Goal: Register for event/course: Sign up to attend an event or enroll in a course

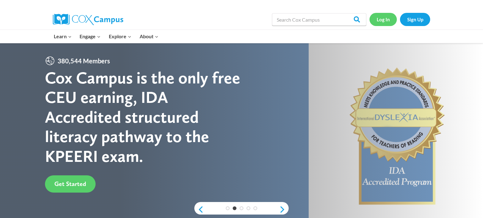
click at [388, 22] on link "Log In" at bounding box center [382, 19] width 27 height 13
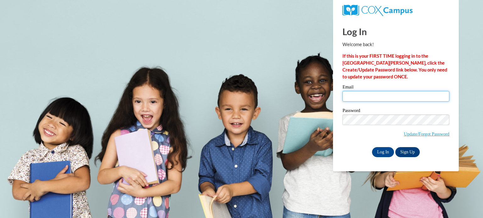
click at [365, 93] on input "Email" at bounding box center [395, 96] width 107 height 11
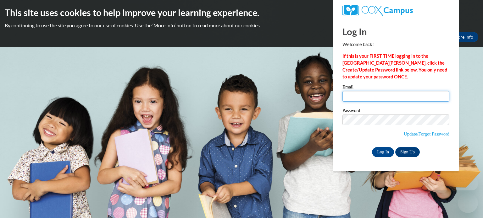
type input "mvielbaum@waupun.k12.wi.us"
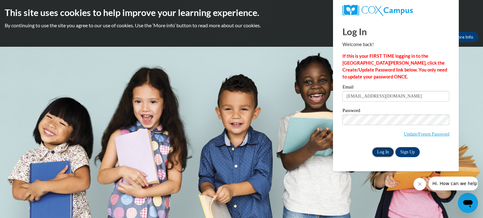
click at [382, 153] on input "Log In" at bounding box center [383, 152] width 22 height 10
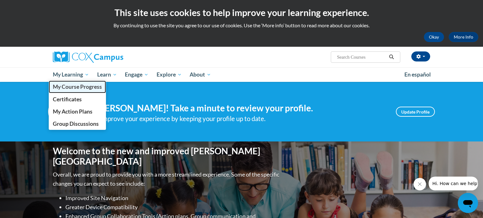
click at [69, 91] on link "My Course Progress" at bounding box center [77, 87] width 57 height 12
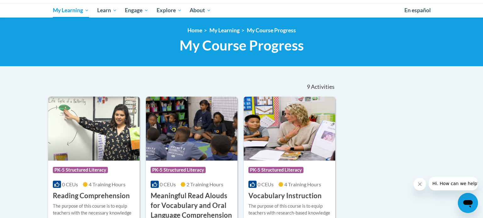
scroll to position [64, 0]
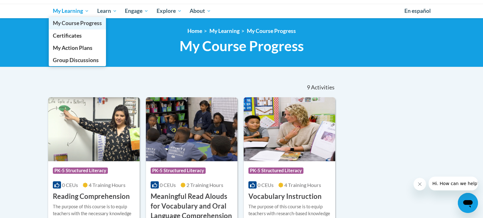
click at [73, 25] on span "My Course Progress" at bounding box center [77, 23] width 49 height 7
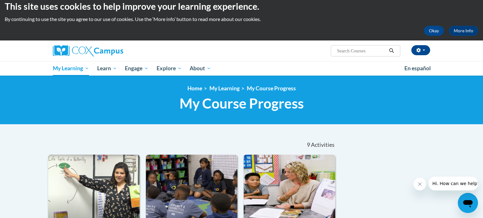
scroll to position [6, 0]
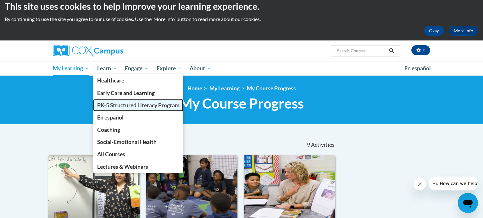
click at [118, 105] on span "PK-5 Structured Literacy Program" at bounding box center [138, 105] width 82 height 7
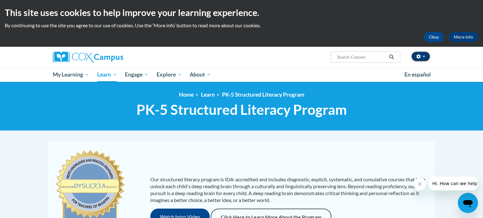
click at [424, 57] on span "button" at bounding box center [423, 56] width 3 height 1
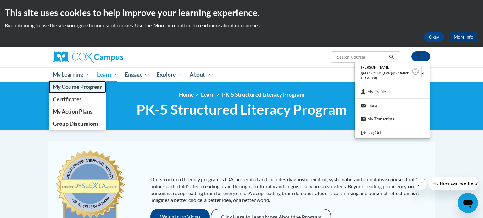
click at [81, 89] on span "My Course Progress" at bounding box center [77, 87] width 49 height 7
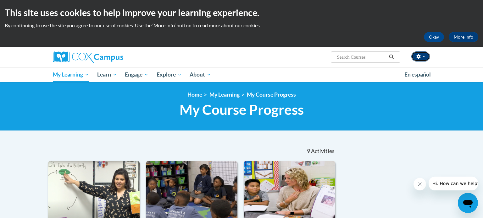
click at [421, 53] on button "button" at bounding box center [420, 57] width 19 height 10
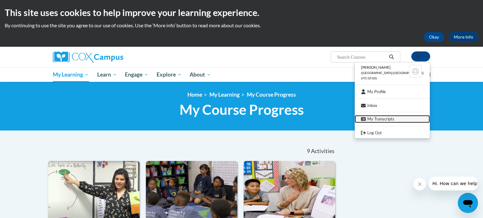
click at [383, 116] on link "My Transcripts" at bounding box center [392, 119] width 75 height 8
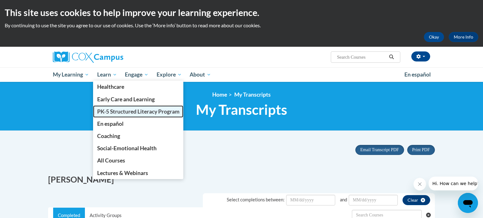
click at [118, 114] on span "PK-5 Structured Literacy Program" at bounding box center [138, 111] width 82 height 7
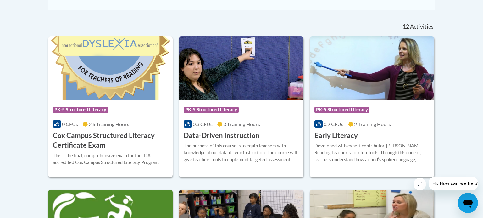
scroll to position [255, 0]
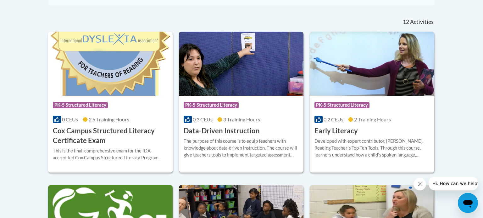
click at [267, 103] on div "Course Category: PK-5 Structured Literacy" at bounding box center [241, 106] width 115 height 14
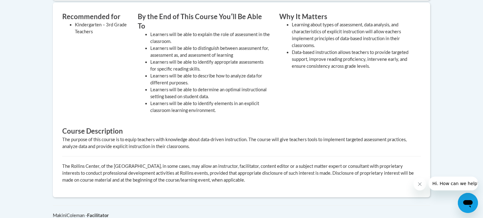
scroll to position [263, 0]
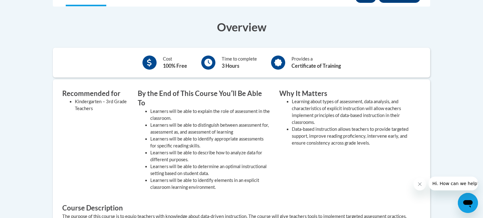
drag, startPoint x: 482, startPoint y: 11, endPoint x: 460, endPoint y: 68, distance: 61.0
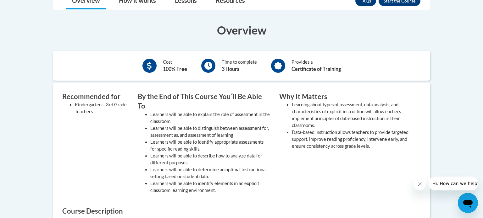
drag, startPoint x: 478, startPoint y: 102, endPoint x: 481, endPoint y: 86, distance: 16.3
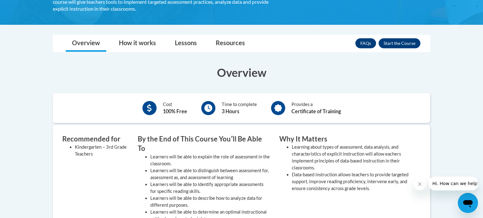
scroll to position [128, 0]
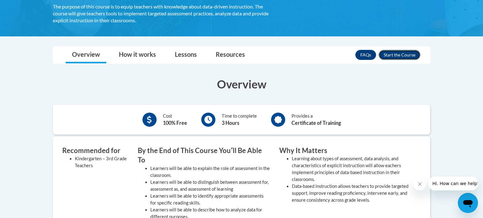
click at [413, 55] on button "Enroll" at bounding box center [399, 55] width 42 height 10
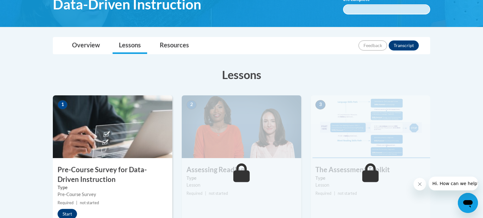
scroll to position [129, 0]
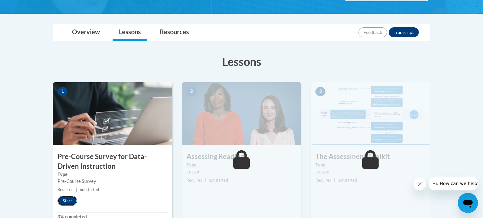
click at [69, 200] on button "Start" at bounding box center [67, 201] width 19 height 10
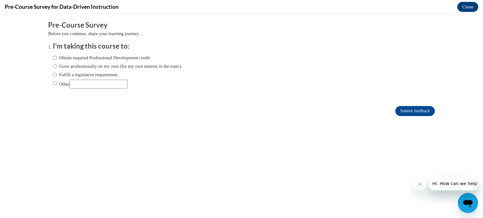
scroll to position [0, 0]
click at [50, 72] on ol "I'm taking this course to: Obtain required Professional Development credit. Gro…" at bounding box center [241, 69] width 387 height 57
click at [55, 75] on input "Fulfill a legislative requirement." at bounding box center [55, 74] width 4 height 7
radio input "true"
click at [418, 111] on input "Submit feedback" at bounding box center [415, 111] width 40 height 10
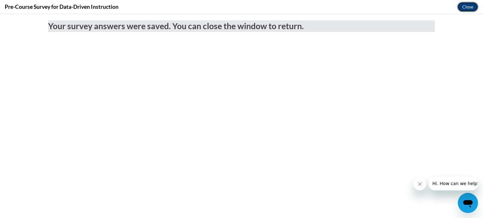
click at [469, 7] on button "Close" at bounding box center [467, 7] width 21 height 10
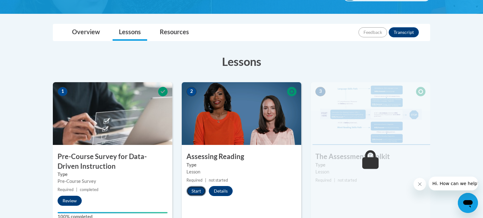
click at [199, 193] on button "Start" at bounding box center [195, 191] width 19 height 10
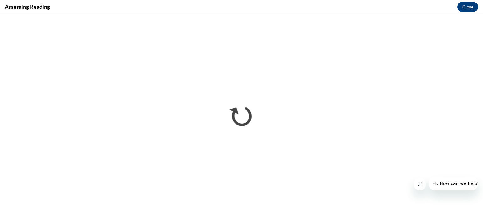
click at [421, 182] on icon "Close message from company" at bounding box center [419, 184] width 5 height 5
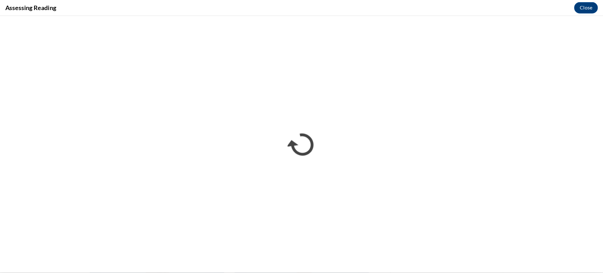
scroll to position [129, 0]
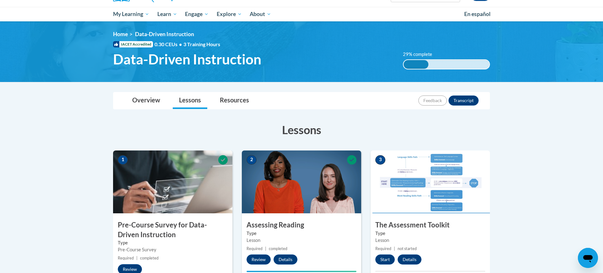
scroll to position [103, 0]
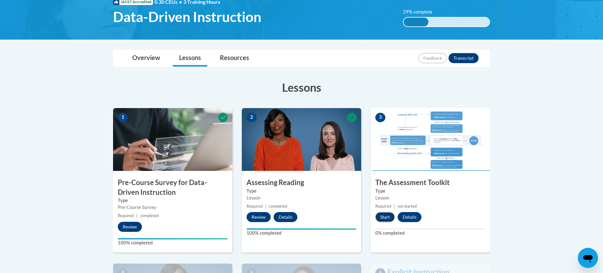
click at [386, 219] on button "Start" at bounding box center [385, 217] width 19 height 10
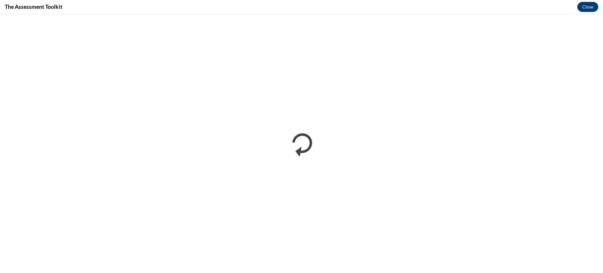
scroll to position [0, 0]
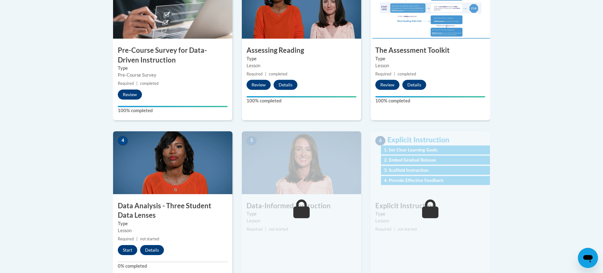
scroll to position [245, 0]
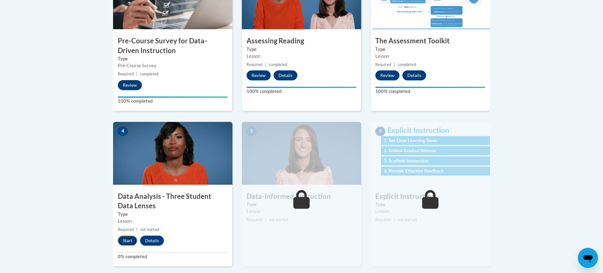
click at [129, 245] on button "Start" at bounding box center [127, 241] width 19 height 10
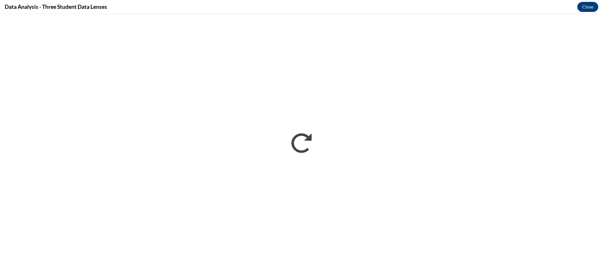
scroll to position [0, 0]
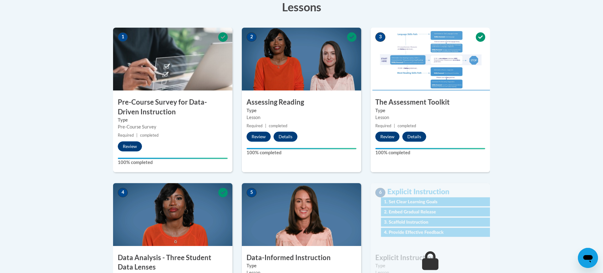
scroll to position [349, 0]
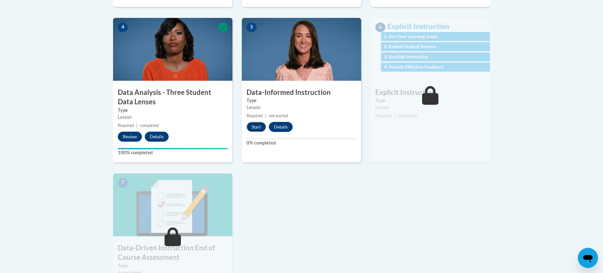
click at [253, 124] on button "Start" at bounding box center [256, 127] width 19 height 10
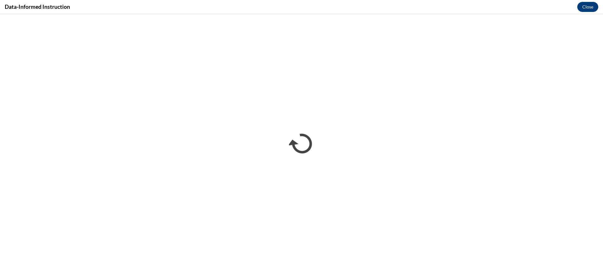
scroll to position [0, 0]
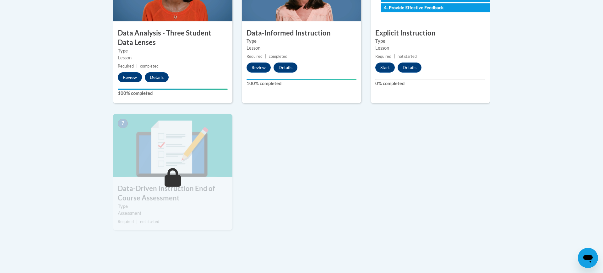
scroll to position [407, 0]
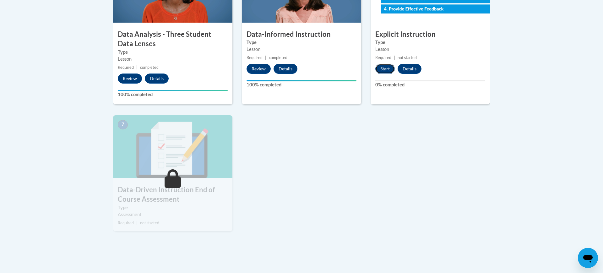
click at [388, 71] on button "Start" at bounding box center [385, 69] width 19 height 10
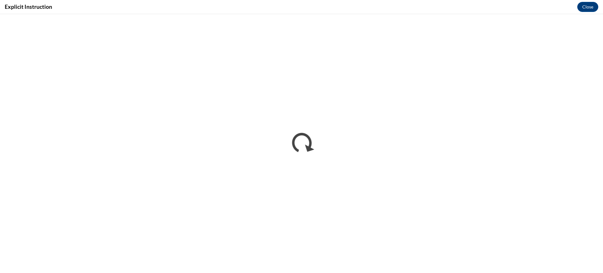
scroll to position [0, 0]
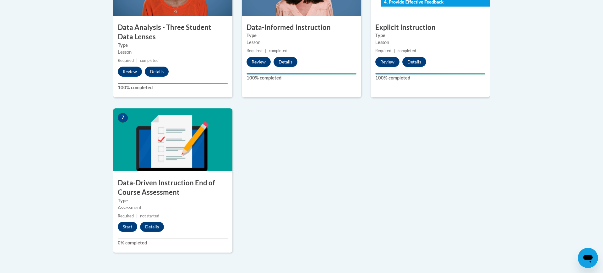
scroll to position [418, 0]
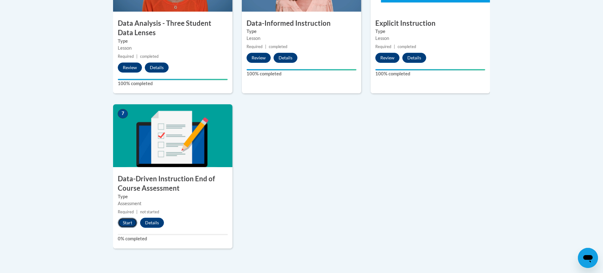
click at [127, 227] on button "Start" at bounding box center [127, 223] width 19 height 10
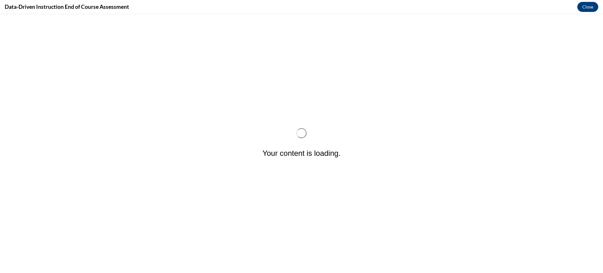
scroll to position [0, 0]
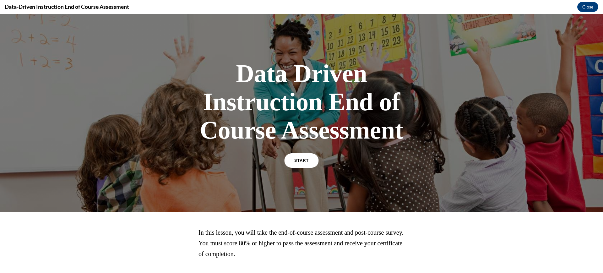
click at [306, 166] on link "START" at bounding box center [301, 160] width 34 height 14
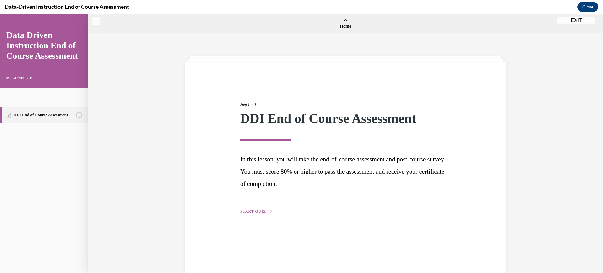
scroll to position [19, 0]
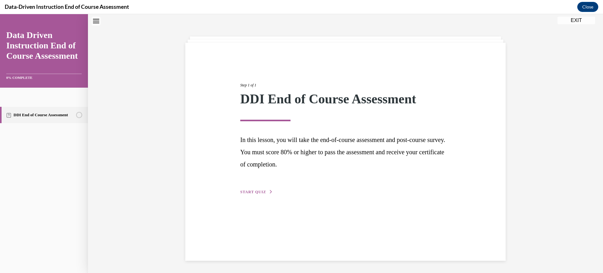
click at [265, 190] on span "START QUIZ" at bounding box center [253, 192] width 26 height 4
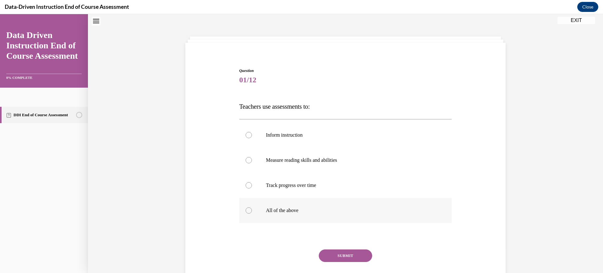
click at [269, 213] on p "All of the above" at bounding box center [351, 210] width 170 height 6
click at [252, 213] on input "All of the above" at bounding box center [249, 210] width 6 height 6
radio input "true"
click at [337, 259] on button "SUBMIT" at bounding box center [345, 256] width 53 height 13
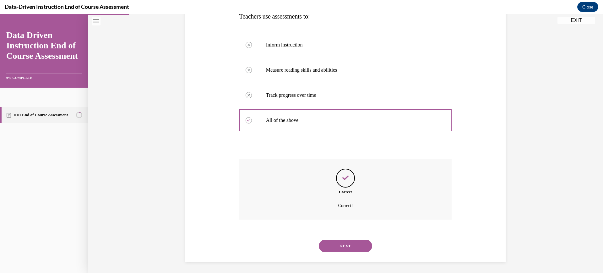
scroll to position [111, 0]
click at [344, 243] on button "NEXT" at bounding box center [345, 245] width 53 height 13
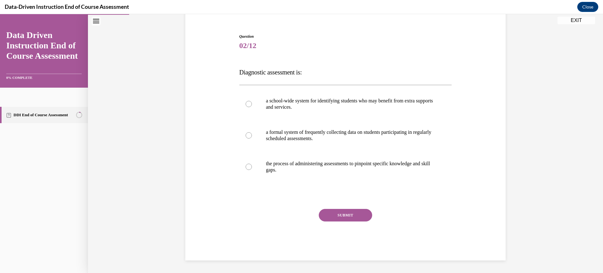
scroll to position [54, 0]
click at [300, 106] on p "a school-wide system for identifying students who may benefit from extra suppor…" at bounding box center [351, 104] width 170 height 13
click at [252, 106] on input "a school-wide system for identifying students who may benefit from extra suppor…" at bounding box center [249, 104] width 6 height 6
radio input "true"
click at [299, 167] on p "the process of administering assessments to pinpoint specific knowledge and ski…" at bounding box center [351, 167] width 170 height 13
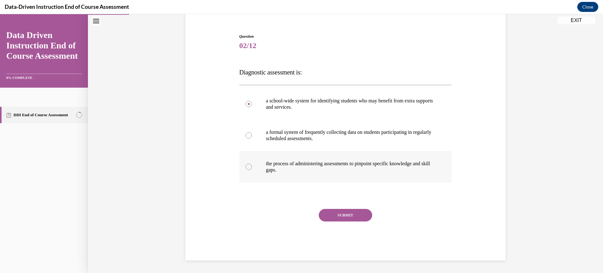
click at [252, 167] on input "the process of administering assessments to pinpoint specific knowledge and ski…" at bounding box center [249, 167] width 6 height 6
radio input "true"
click at [332, 213] on button "SUBMIT" at bounding box center [345, 215] width 53 height 13
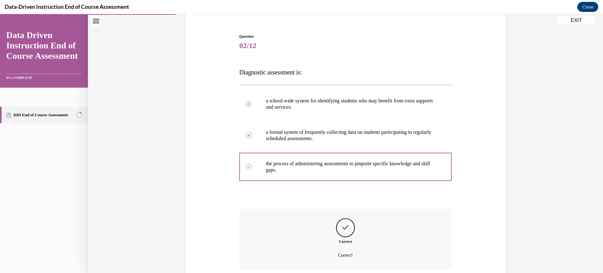
scroll to position [105, 0]
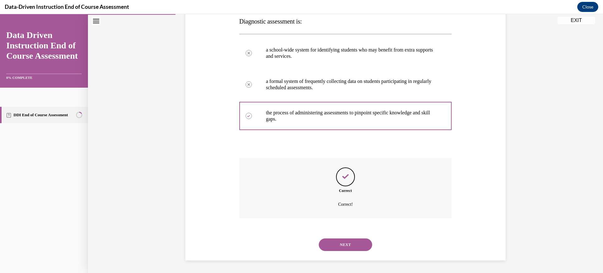
click at [349, 243] on button "NEXT" at bounding box center [345, 245] width 53 height 13
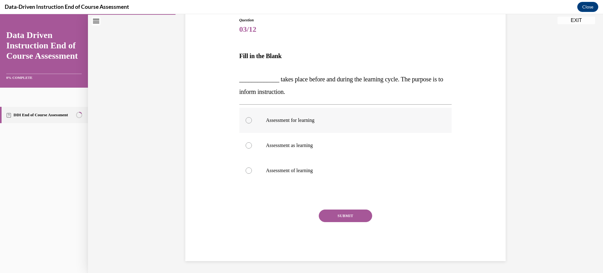
click at [260, 121] on label "Assessment for learning" at bounding box center [346, 120] width 213 height 25
click at [252, 121] on input "Assessment for learning" at bounding box center [249, 120] width 6 height 6
radio input "true"
click at [341, 215] on button "SUBMIT" at bounding box center [345, 216] width 53 height 13
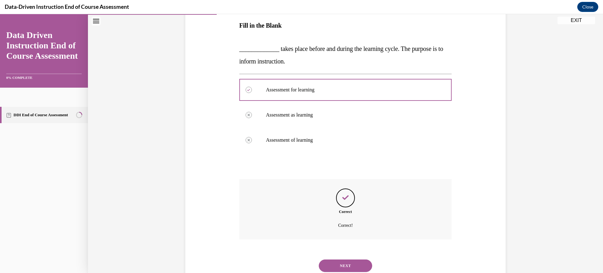
scroll to position [122, 0]
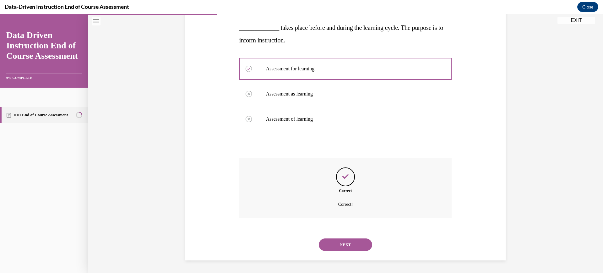
click at [357, 247] on button "NEXT" at bounding box center [345, 245] width 53 height 13
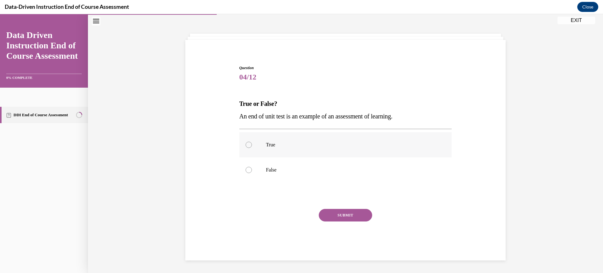
click at [310, 143] on p "True" at bounding box center [351, 145] width 170 height 6
click at [252, 143] on input "True" at bounding box center [249, 145] width 6 height 6
radio input "true"
click at [333, 217] on button "SUBMIT" at bounding box center [345, 215] width 53 height 13
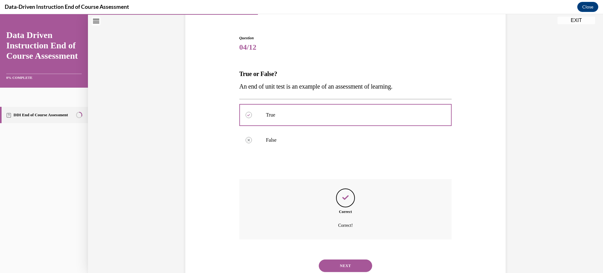
scroll to position [73, 0]
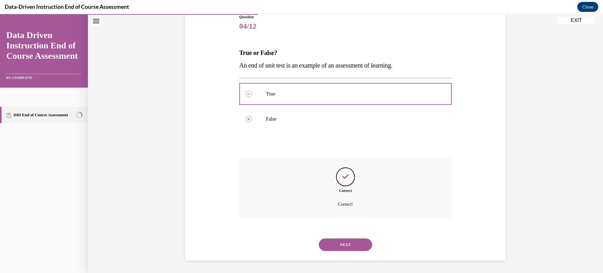
click at [348, 244] on button "NEXT" at bounding box center [345, 245] width 53 height 13
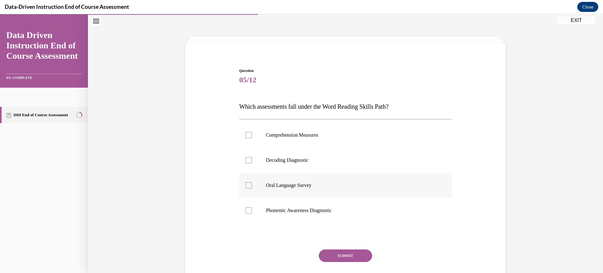
scroll to position [22, 0]
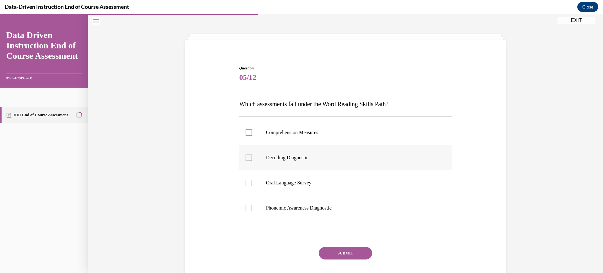
click at [284, 160] on p "Decoding Diagnostic" at bounding box center [351, 158] width 170 height 6
click at [252, 160] on input "Decoding Diagnostic" at bounding box center [249, 158] width 6 height 6
checkbox input "true"
click at [253, 207] on label "Phonemic Awareness Diagnostic" at bounding box center [346, 208] width 213 height 25
click at [252, 207] on input "Phonemic Awareness Diagnostic" at bounding box center [249, 208] width 6 height 6
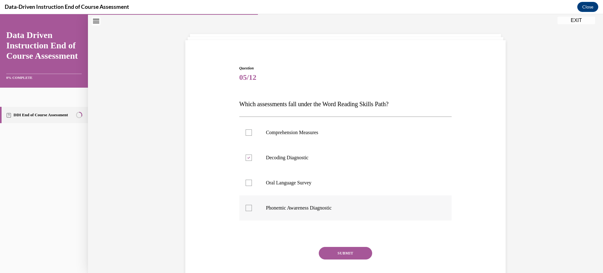
checkbox input "true"
click at [345, 256] on button "SUBMIT" at bounding box center [345, 253] width 53 height 13
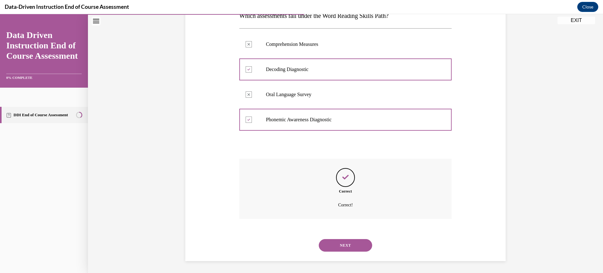
scroll to position [111, 0]
click at [347, 249] on button "NEXT" at bounding box center [345, 245] width 53 height 13
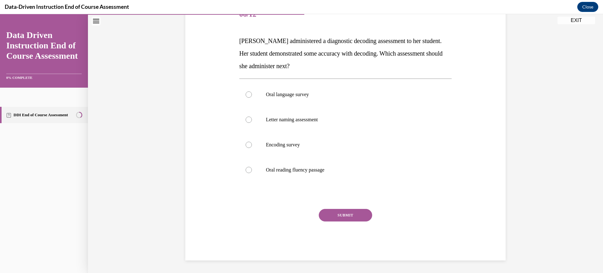
scroll to position [70, 0]
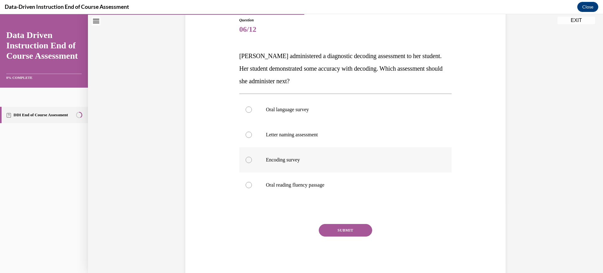
click at [289, 155] on label "Encoding survey" at bounding box center [346, 159] width 213 height 25
click at [252, 157] on input "Encoding survey" at bounding box center [249, 160] width 6 height 6
radio input "true"
click at [354, 232] on button "SUBMIT" at bounding box center [345, 230] width 53 height 13
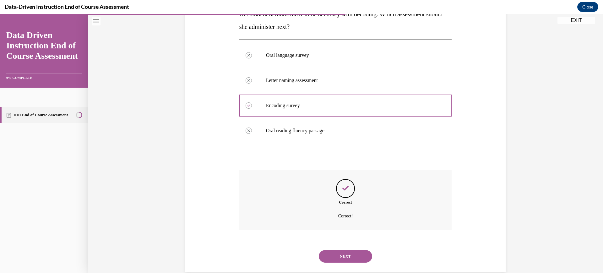
scroll to position [136, 0]
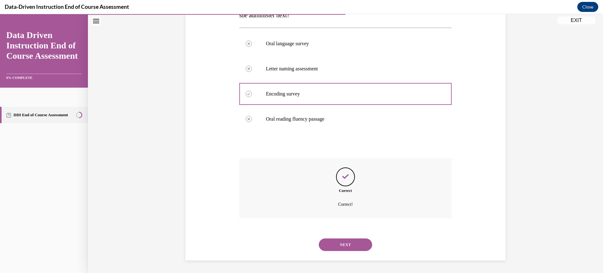
click at [357, 247] on button "NEXT" at bounding box center [345, 245] width 53 height 13
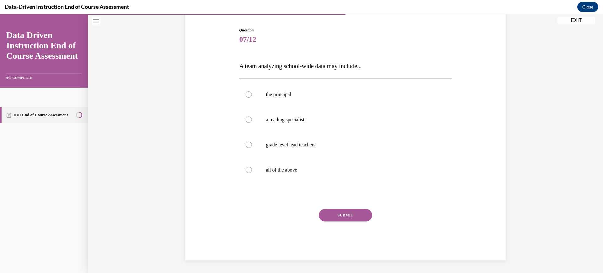
scroll to position [60, 0]
click at [243, 170] on label "all of the above" at bounding box center [346, 169] width 213 height 25
click at [246, 170] on input "all of the above" at bounding box center [249, 170] width 6 height 6
radio input "true"
click at [358, 218] on button "SUBMIT" at bounding box center [345, 215] width 53 height 13
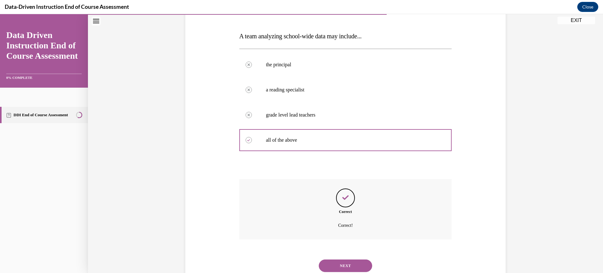
scroll to position [111, 0]
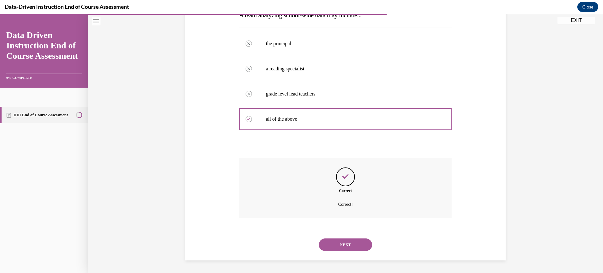
click at [354, 243] on button "NEXT" at bounding box center [345, 245] width 53 height 13
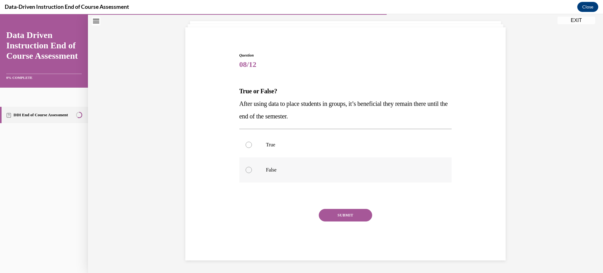
click at [276, 178] on label "False" at bounding box center [346, 169] width 213 height 25
click at [252, 173] on input "False" at bounding box center [249, 170] width 6 height 6
radio input "true"
click at [339, 211] on button "SUBMIT" at bounding box center [345, 215] width 53 height 13
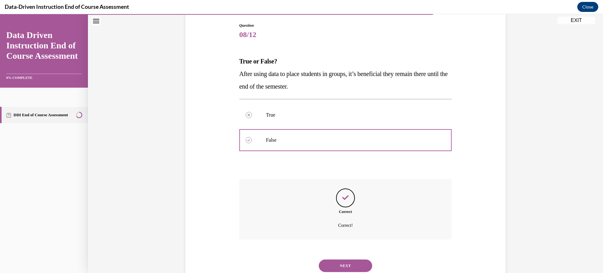
scroll to position [86, 0]
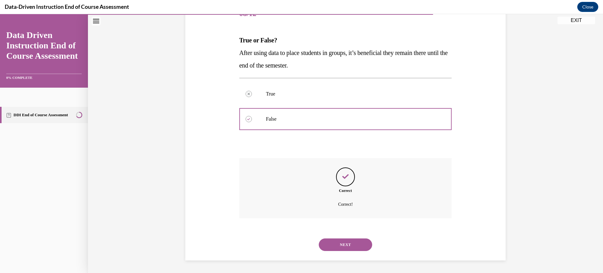
click at [364, 243] on button "NEXT" at bounding box center [345, 245] width 53 height 13
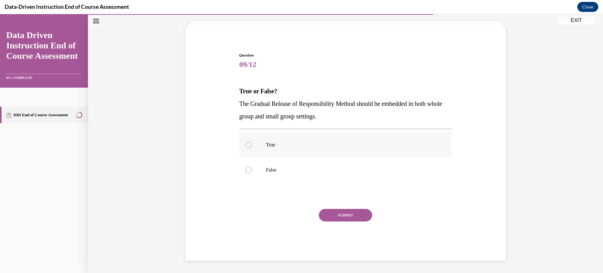
click at [280, 147] on p "True" at bounding box center [351, 145] width 170 height 6
click at [252, 147] on input "True" at bounding box center [249, 145] width 6 height 6
radio input "true"
click at [355, 217] on button "SUBMIT" at bounding box center [345, 215] width 53 height 13
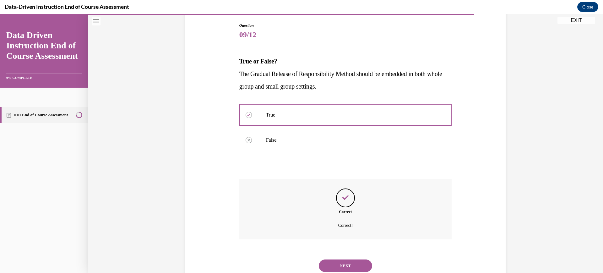
scroll to position [86, 0]
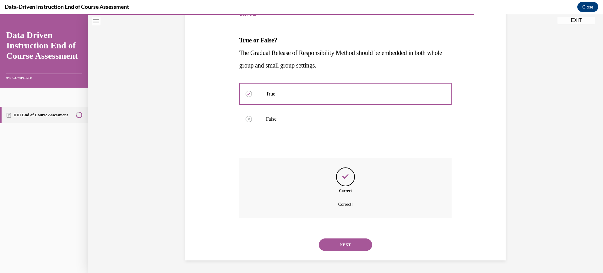
click at [351, 240] on button "NEXT" at bounding box center [345, 245] width 53 height 13
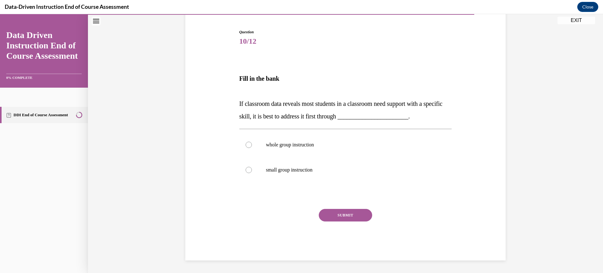
scroll to position [58, 0]
click at [301, 140] on label "whole group instruction" at bounding box center [346, 144] width 213 height 25
click at [252, 142] on input "whole group instruction" at bounding box center [249, 145] width 6 height 6
radio input "true"
click at [339, 217] on button "SUBMIT" at bounding box center [345, 215] width 53 height 13
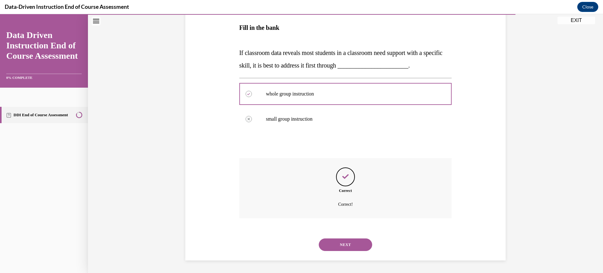
click at [366, 242] on button "NEXT" at bounding box center [345, 245] width 53 height 13
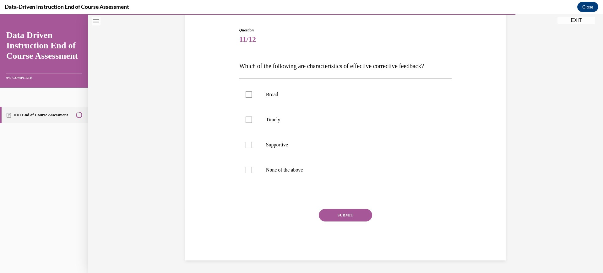
scroll to position [60, 0]
click at [246, 121] on div at bounding box center [249, 120] width 6 height 6
click at [246, 121] on input "Timely" at bounding box center [249, 120] width 6 height 6
checkbox input "true"
click at [248, 146] on div at bounding box center [249, 145] width 6 height 6
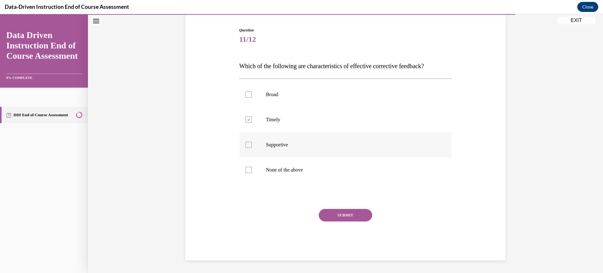
click at [248, 146] on input "Supportive" at bounding box center [249, 145] width 6 height 6
checkbox input "true"
click at [328, 214] on button "SUBMIT" at bounding box center [345, 215] width 53 height 13
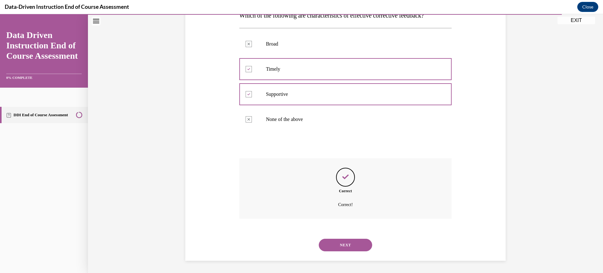
scroll to position [111, 0]
click at [347, 247] on button "NEXT" at bounding box center [345, 245] width 53 height 13
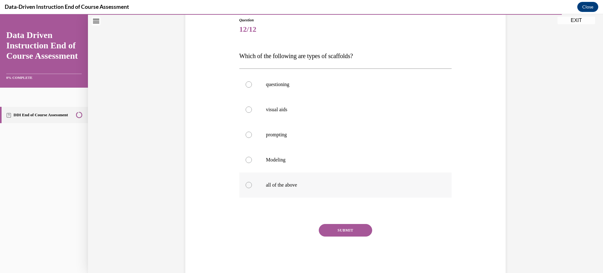
drag, startPoint x: 264, startPoint y: 187, endPoint x: 269, endPoint y: 189, distance: 5.3
click at [264, 187] on label "all of the above" at bounding box center [346, 185] width 213 height 25
click at [252, 187] on input "all of the above" at bounding box center [249, 185] width 6 height 6
radio input "true"
click at [337, 234] on button "SUBMIT" at bounding box center [345, 230] width 53 height 13
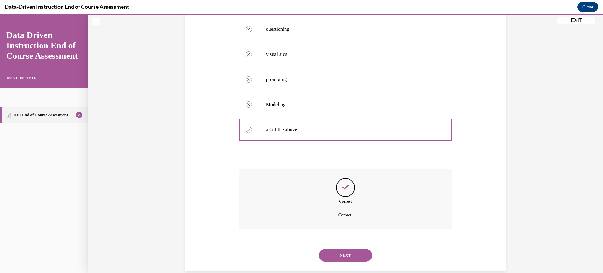
scroll to position [136, 0]
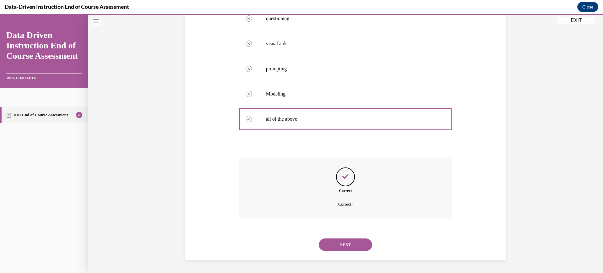
click at [341, 243] on button "NEXT" at bounding box center [345, 245] width 53 height 13
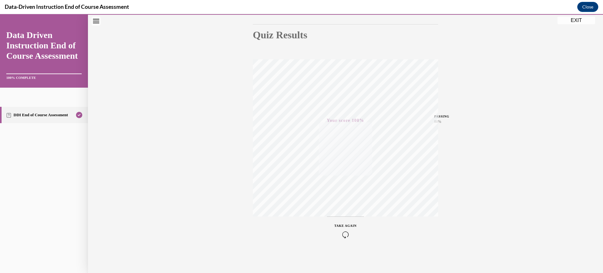
click at [576, 19] on button "EXIT" at bounding box center [577, 21] width 38 height 8
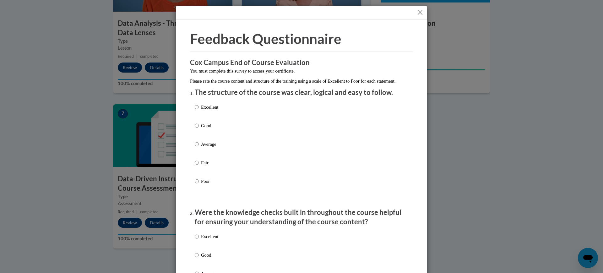
click at [200, 113] on label "Excellent" at bounding box center [207, 112] width 24 height 17
click at [199, 111] on input "Excellent" at bounding box center [197, 107] width 4 height 7
radio input "true"
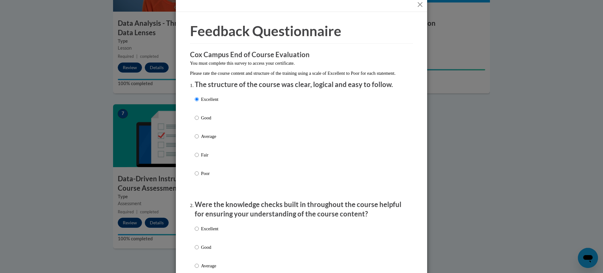
click at [201, 232] on p "Excellent" at bounding box center [209, 228] width 17 height 7
click at [199, 232] on input "Excellent" at bounding box center [197, 228] width 4 height 7
radio input "true"
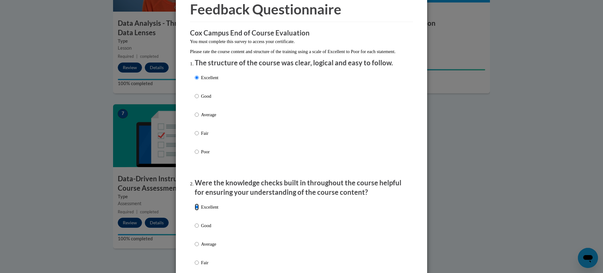
scroll to position [33, 0]
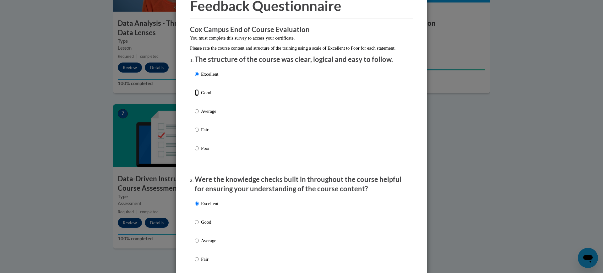
click at [196, 96] on input "Good" at bounding box center [197, 92] width 4 height 7
radio input "true"
click at [197, 233] on label "Good" at bounding box center [207, 227] width 24 height 17
click at [197, 226] on input "Good" at bounding box center [197, 222] width 4 height 7
radio input "true"
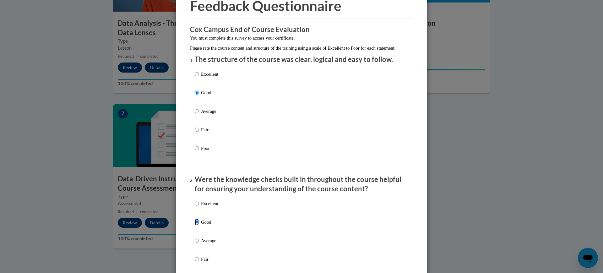
scroll to position [245, 0]
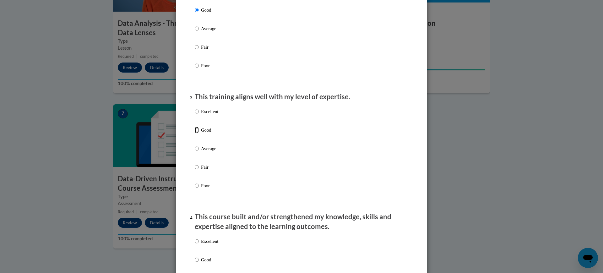
click at [196, 134] on input "Good" at bounding box center [197, 130] width 4 height 7
radio input "true"
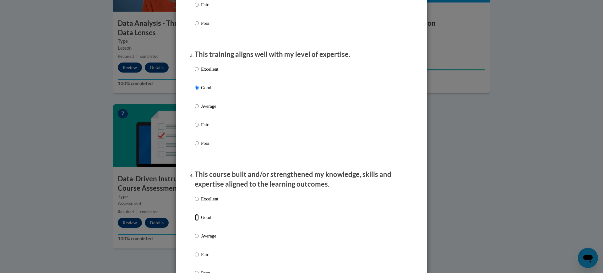
click at [196, 221] on input "Good" at bounding box center [197, 217] width 4 height 7
radio input "true"
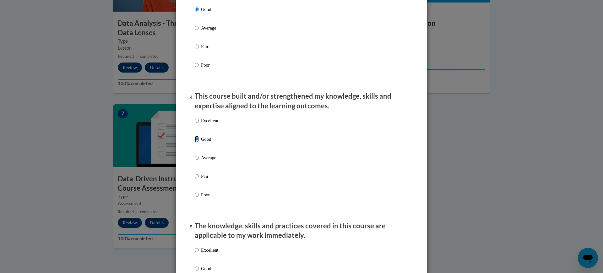
scroll to position [451, 0]
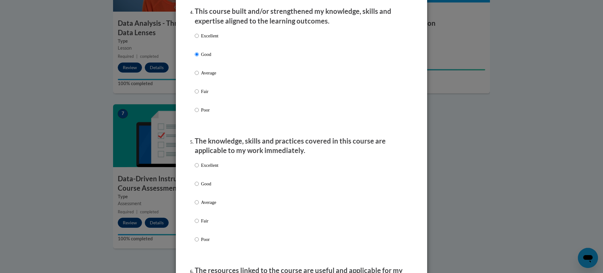
click at [207, 187] on p "Good" at bounding box center [209, 183] width 17 height 7
click at [199, 187] on input "Good" at bounding box center [197, 183] width 4 height 7
radio input "true"
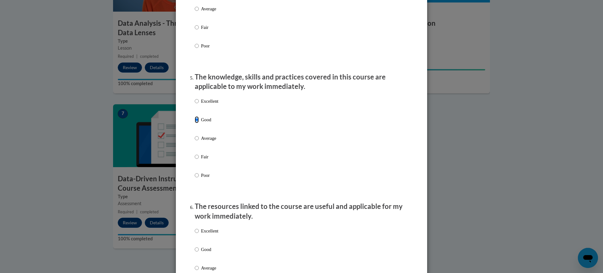
scroll to position [542, 0]
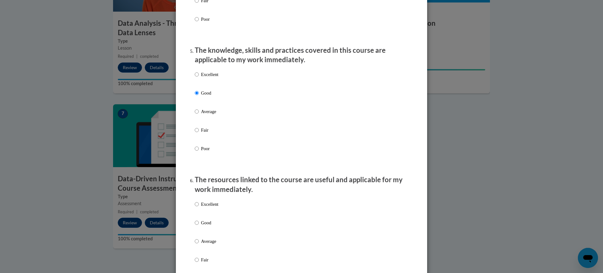
click at [212, 226] on p "Good" at bounding box center [209, 222] width 17 height 7
click at [199, 226] on input "Good" at bounding box center [197, 222] width 4 height 7
radio input "true"
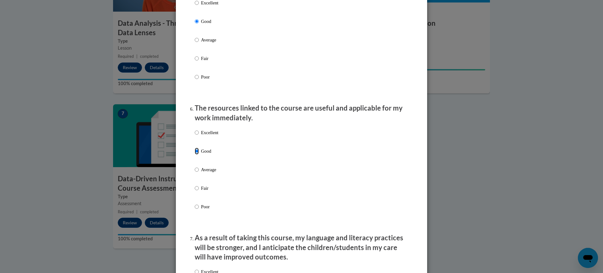
scroll to position [678, 0]
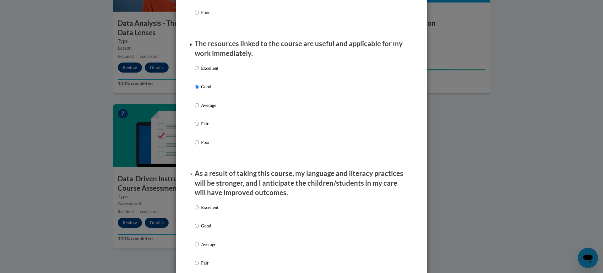
click at [214, 229] on p "Good" at bounding box center [209, 226] width 17 height 7
click at [199, 229] on input "Good" at bounding box center [197, 226] width 4 height 7
radio input "true"
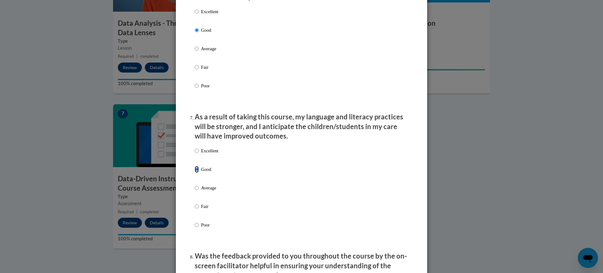
scroll to position [839, 0]
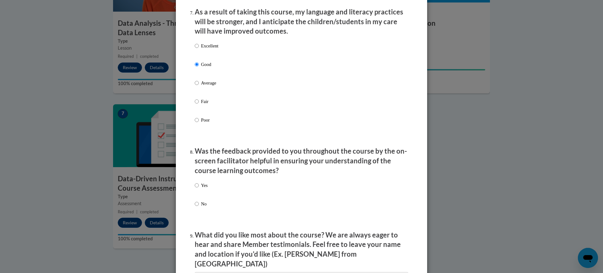
drag, startPoint x: 201, startPoint y: 193, endPoint x: 204, endPoint y: 195, distance: 3.4
click at [202, 189] on p "Yes" at bounding box center [204, 185] width 7 height 7
click at [199, 189] on input "Yes" at bounding box center [197, 185] width 4 height 7
radio input "true"
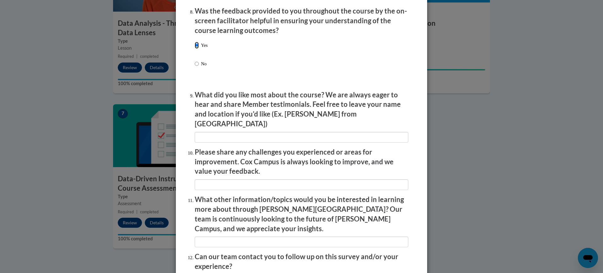
scroll to position [1036, 0]
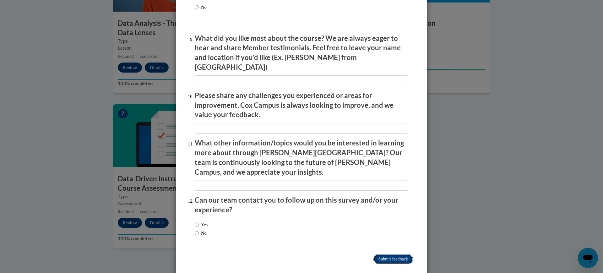
click at [402, 254] on input "Submit feedback" at bounding box center [394, 259] width 40 height 10
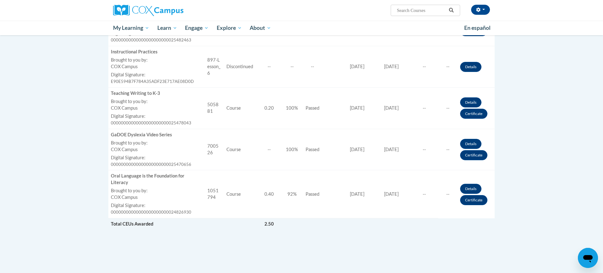
scroll to position [539, 0]
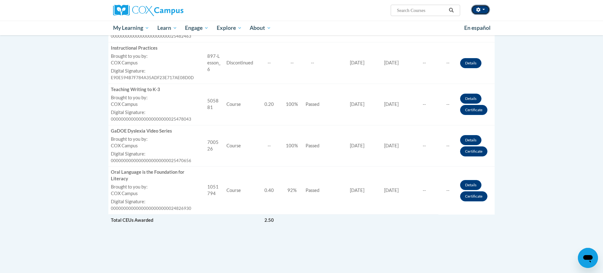
click at [482, 9] on button "button" at bounding box center [480, 10] width 19 height 10
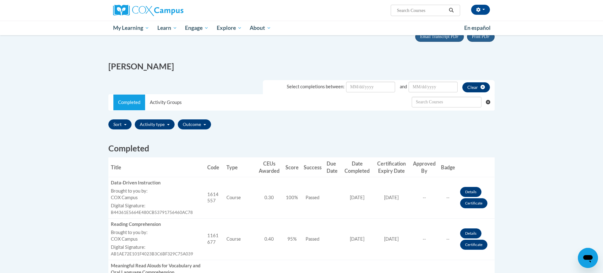
scroll to position [0, 0]
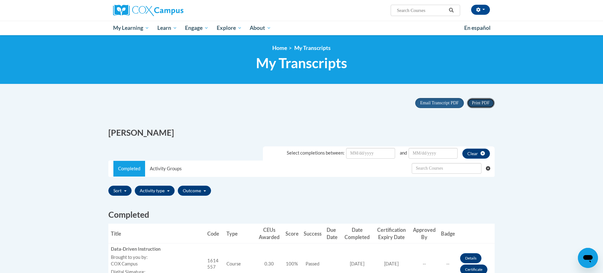
click at [484, 104] on span "Print PDF" at bounding box center [481, 103] width 18 height 5
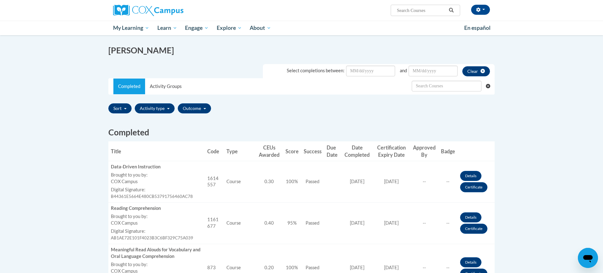
scroll to position [83, 0]
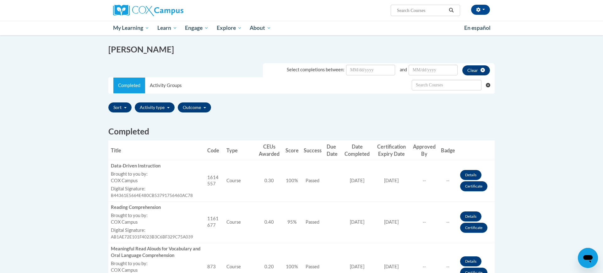
click at [421, 15] on span "Search Search..." at bounding box center [425, 10] width 69 height 11
click at [419, 11] on input "Search..." at bounding box center [422, 11] width 50 height 8
type input "exam"
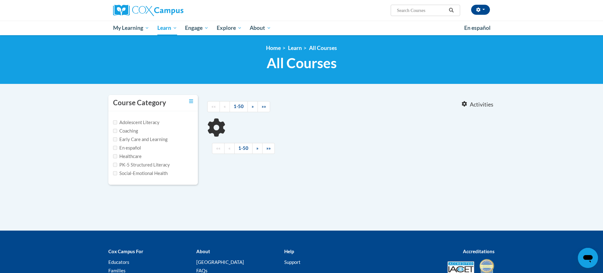
type input "exam"
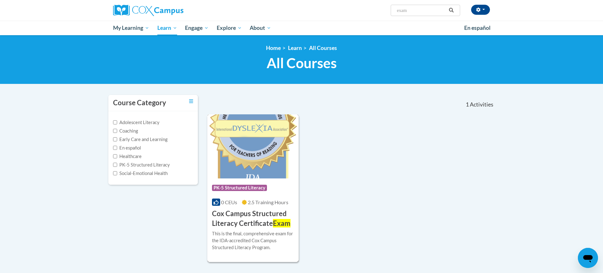
click at [252, 140] on img at bounding box center [252, 146] width 91 height 64
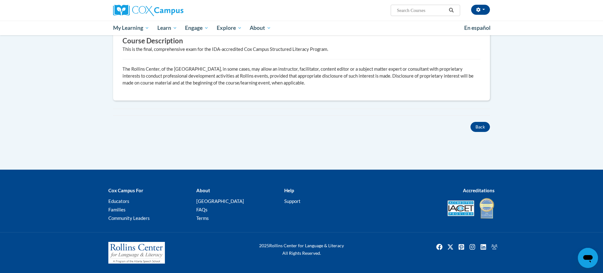
scroll to position [246, 0]
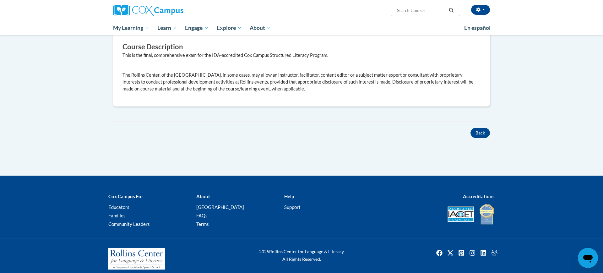
click at [442, 114] on div "Overview Cost 100% Free Time to complete 2.5 Hours Provides a Certificate of Tr…" at bounding box center [301, 18] width 387 height 207
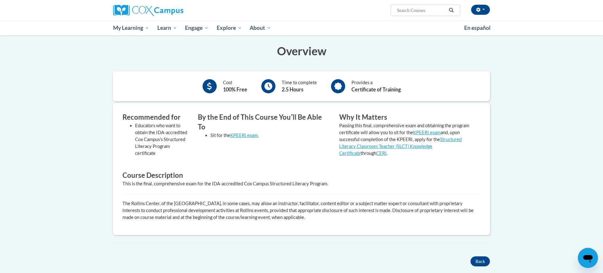
scroll to position [116, 0]
